Goal: Information Seeking & Learning: Understand process/instructions

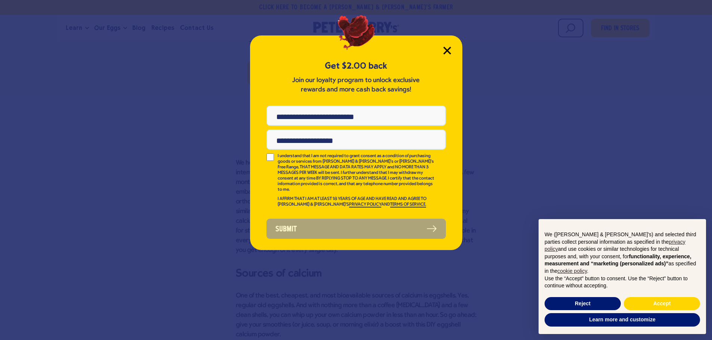
click at [448, 53] on icon "Close Modal" at bounding box center [447, 51] width 8 height 8
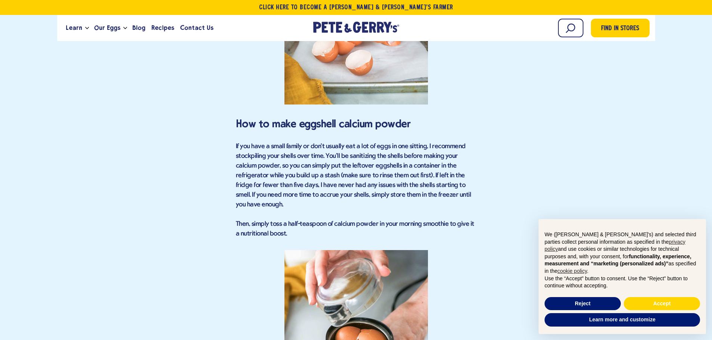
scroll to position [1195, 0]
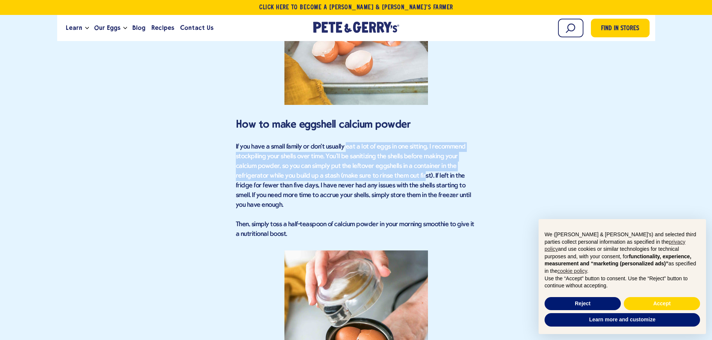
drag, startPoint x: 344, startPoint y: 141, endPoint x: 389, endPoint y: 164, distance: 50.0
click at [389, 164] on p "If you have a small family or don't usually eat a lot of eggs in one sitting, I…" at bounding box center [356, 176] width 241 height 68
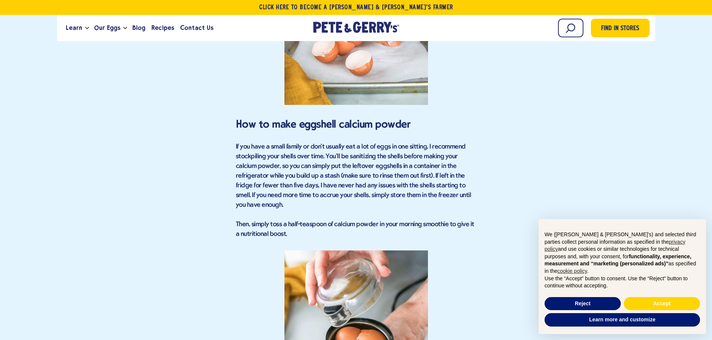
click at [391, 164] on p "If you have a small family or don't usually eat a lot of eggs in one sitting, I…" at bounding box center [356, 176] width 241 height 68
drag, startPoint x: 271, startPoint y: 170, endPoint x: 328, endPoint y: 176, distance: 57.9
click at [326, 176] on p "If you have a small family or don't usually eat a lot of eggs in one sitting, I…" at bounding box center [356, 176] width 241 height 68
drag, startPoint x: 333, startPoint y: 177, endPoint x: 347, endPoint y: 163, distance: 19.5
click at [347, 163] on p "If you have a small family or don't usually eat a lot of eggs in one sitting, I…" at bounding box center [356, 176] width 241 height 68
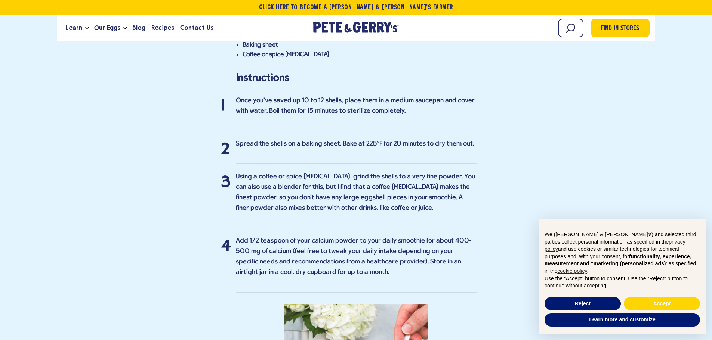
scroll to position [1642, 0]
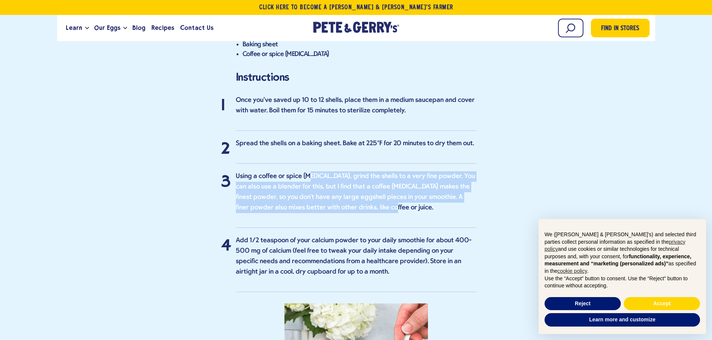
drag, startPoint x: 323, startPoint y: 168, endPoint x: 400, endPoint y: 189, distance: 79.7
click at [400, 189] on ol "Once you've saved up 10 to 12 shells, place them in a medium saucepan and cover…" at bounding box center [356, 193] width 241 height 197
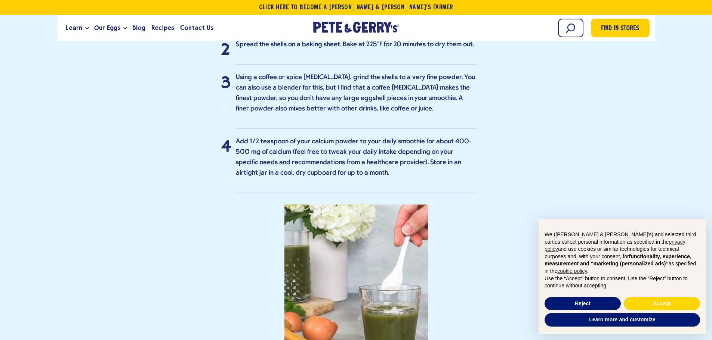
click at [332, 137] on p "Add 1/2 teaspoon of your calcium powder to your daily smoothie for about 400-50…" at bounding box center [356, 158] width 241 height 42
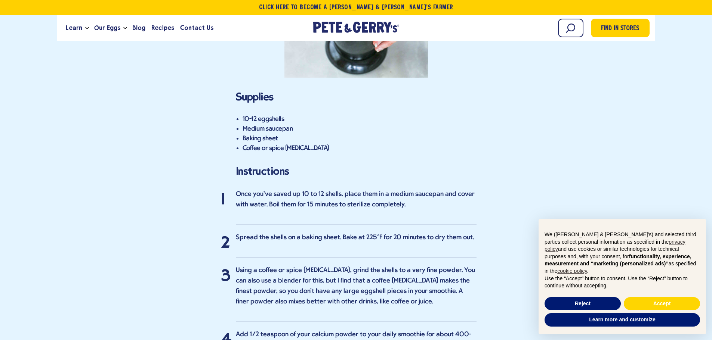
scroll to position [1545, 0]
